Goal: Navigation & Orientation: Find specific page/section

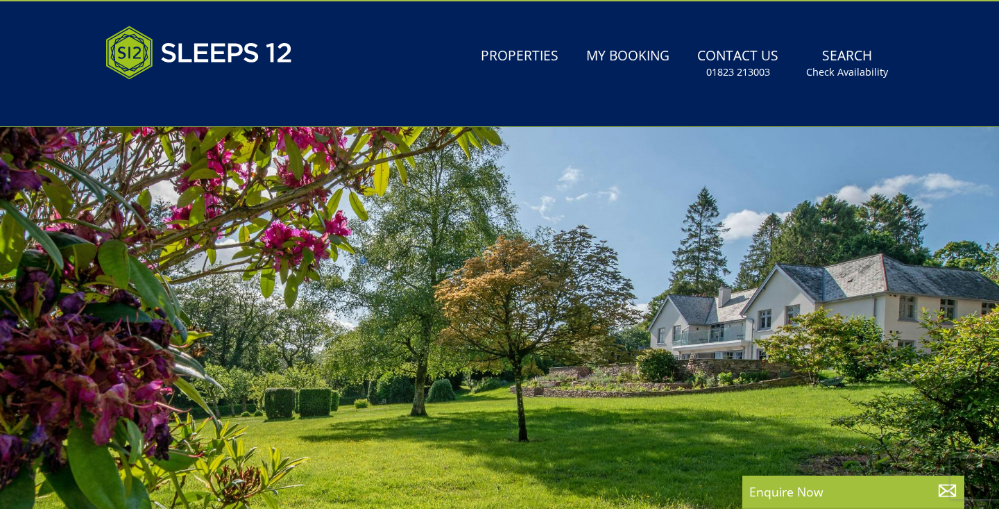
scroll to position [48, 0]
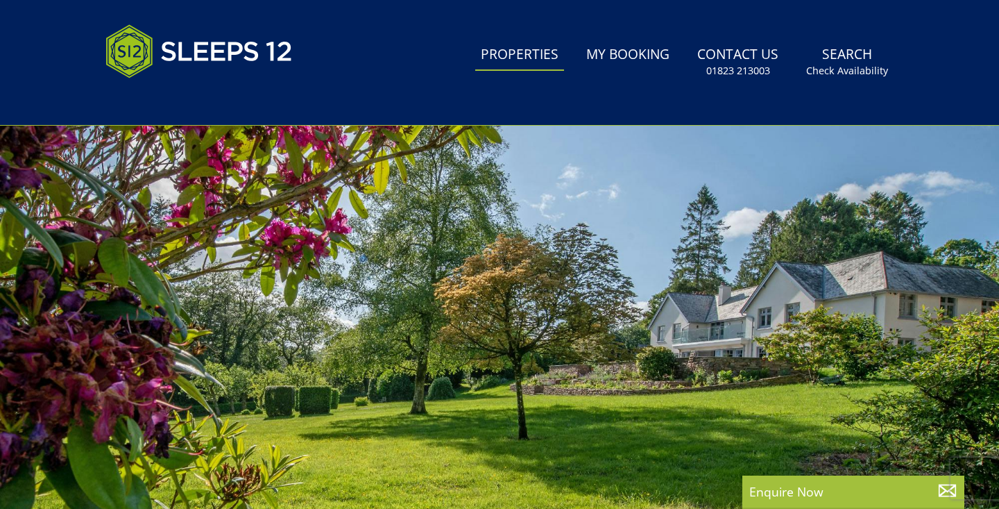
click at [539, 60] on link "Properties" at bounding box center [519, 55] width 89 height 31
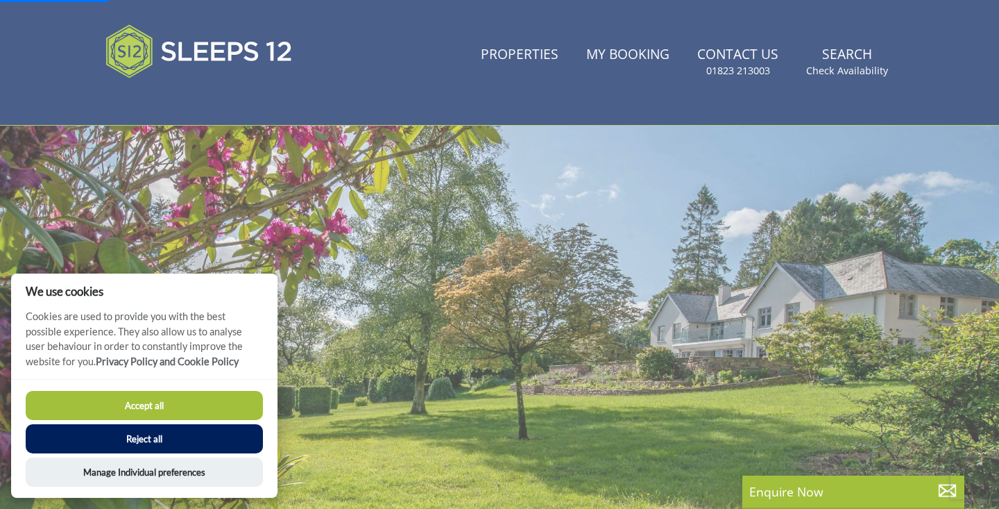
click at [241, 399] on button "Accept all" at bounding box center [144, 405] width 237 height 29
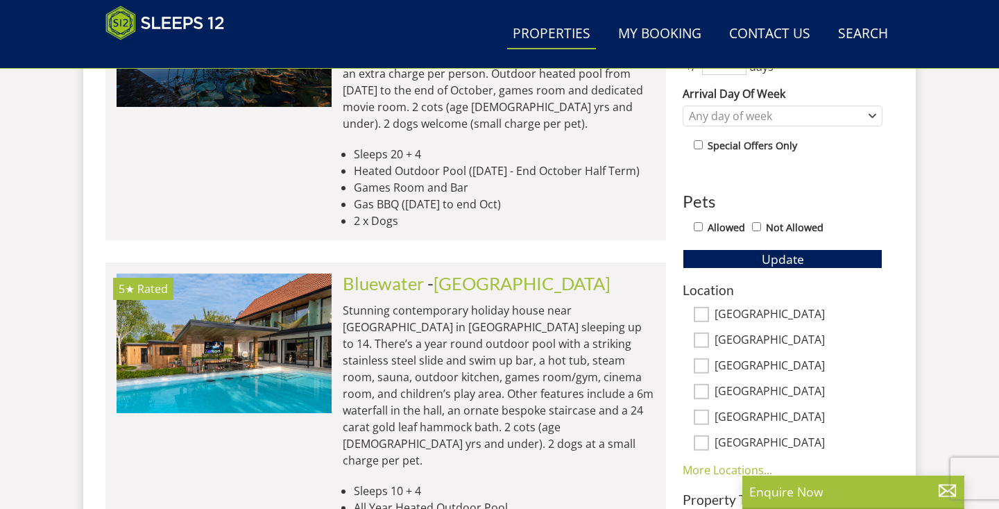
scroll to position [332, 0]
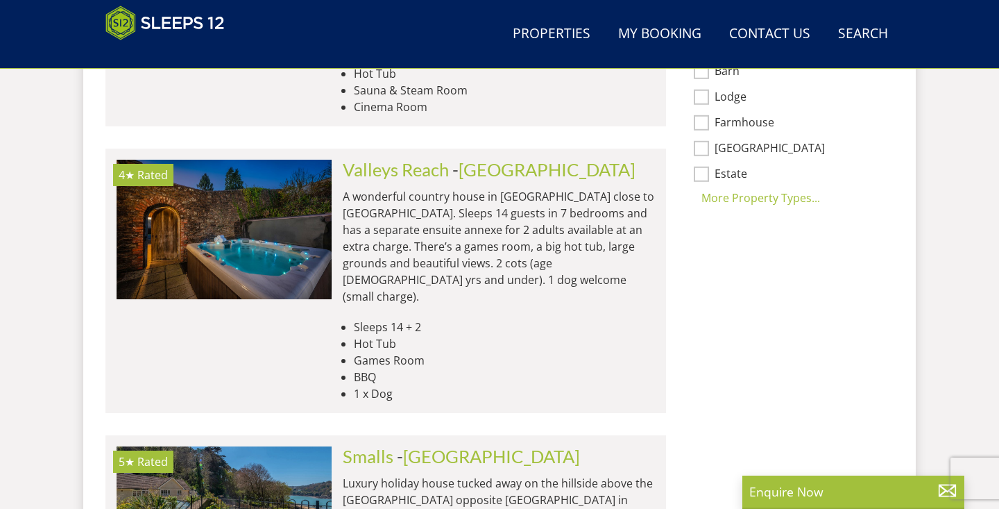
scroll to position [1387, 0]
